Goal: Entertainment & Leisure: Consume media (video, audio)

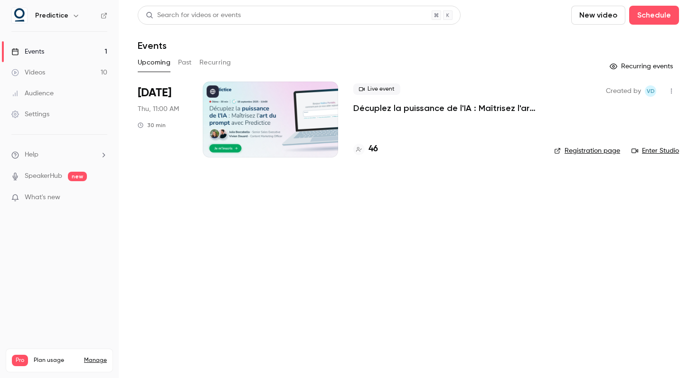
click at [60, 68] on link "Videos 10" at bounding box center [59, 72] width 119 height 21
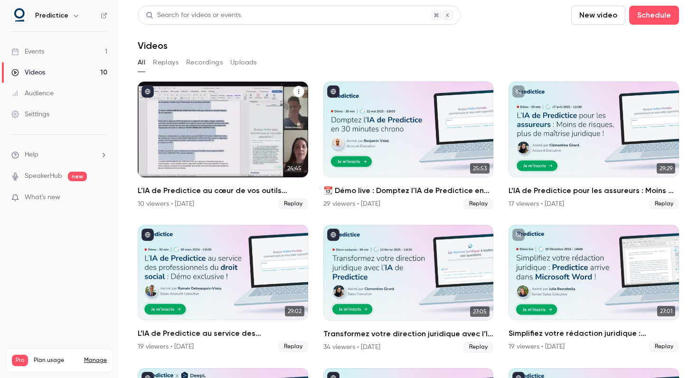
click at [227, 191] on h2 "L'IA de Predictice au cœur de vos outils quotidiens : de Word à Outlook" at bounding box center [223, 190] width 170 height 11
